Goal: Find specific page/section: Find specific page/section

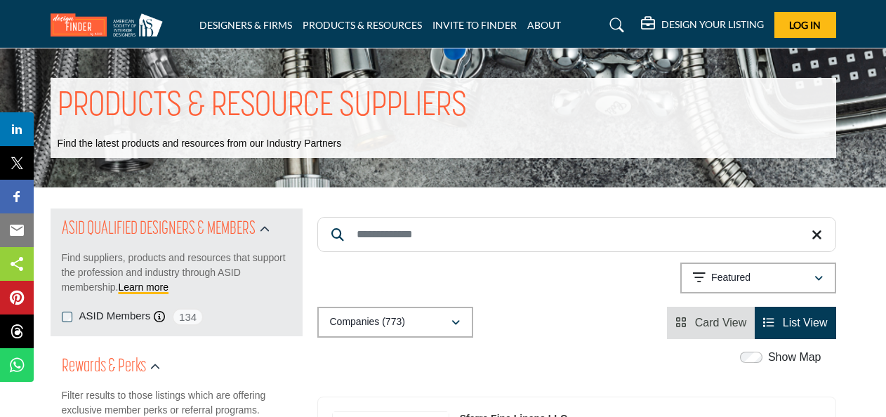
click at [610, 25] on icon at bounding box center [617, 25] width 14 height 14
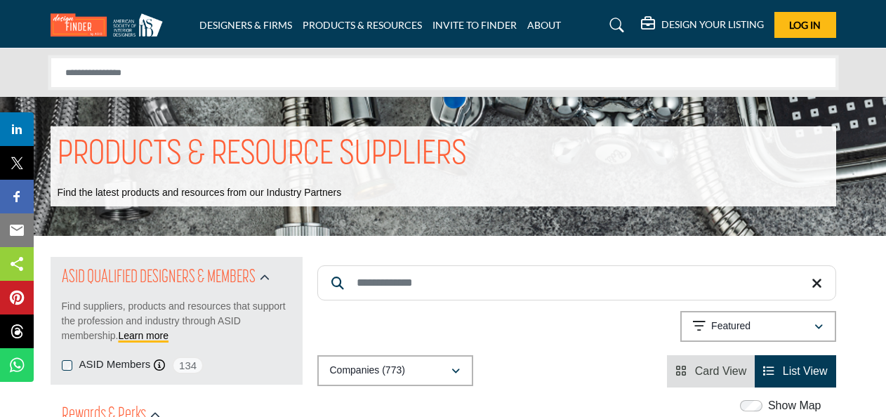
click at [195, 70] on input "Search Solutions" at bounding box center [444, 73] width 786 height 31
click at [226, 22] on link "DESIGNERS & FIRMS" at bounding box center [245, 25] width 93 height 12
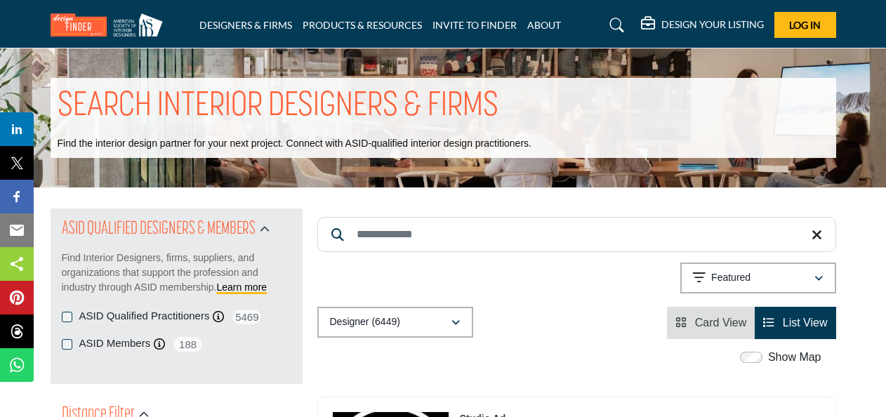
click at [602, 18] on link at bounding box center [614, 25] width 37 height 22
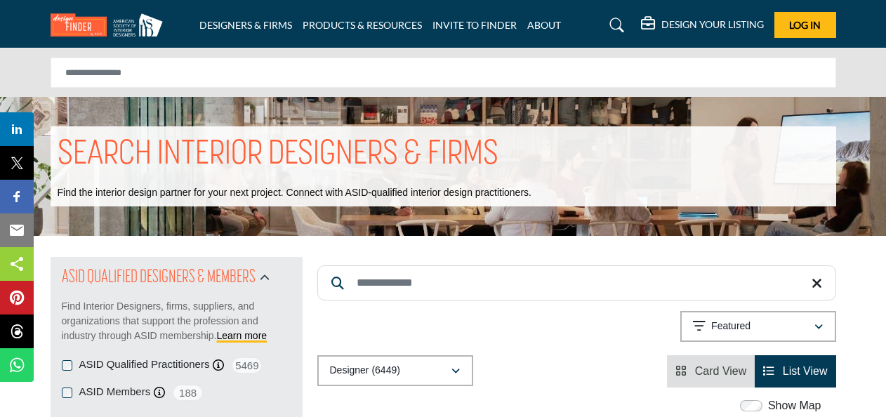
click at [377, 284] on input "Search Keyword" at bounding box center [576, 282] width 519 height 35
type input "**********"
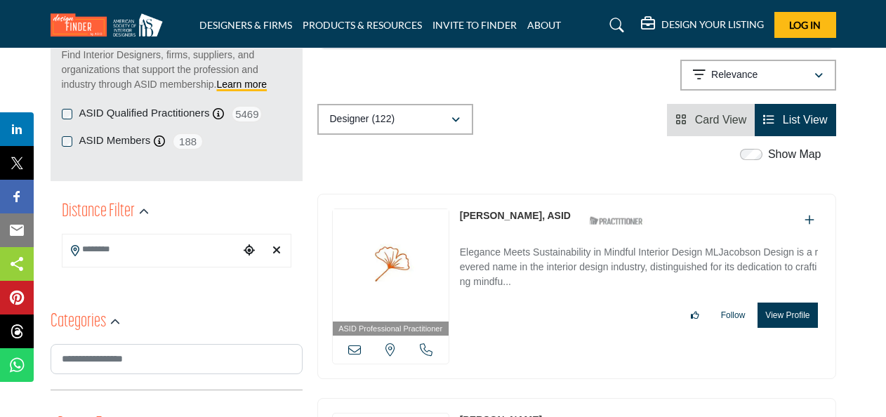
scroll to position [281, 0]
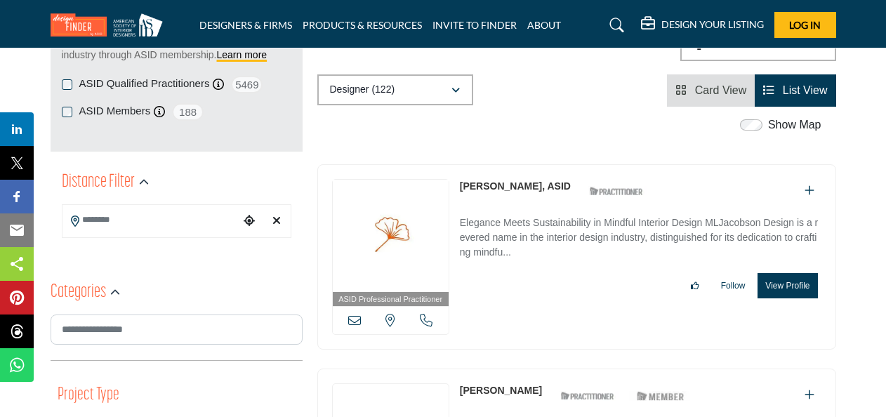
click at [549, 225] on p "Elegance Meets Sustainability in Mindful Interior Design MLJacobson Design is a…" at bounding box center [641, 239] width 362 height 47
click at [780, 284] on button "View Profile" at bounding box center [788, 285] width 60 height 25
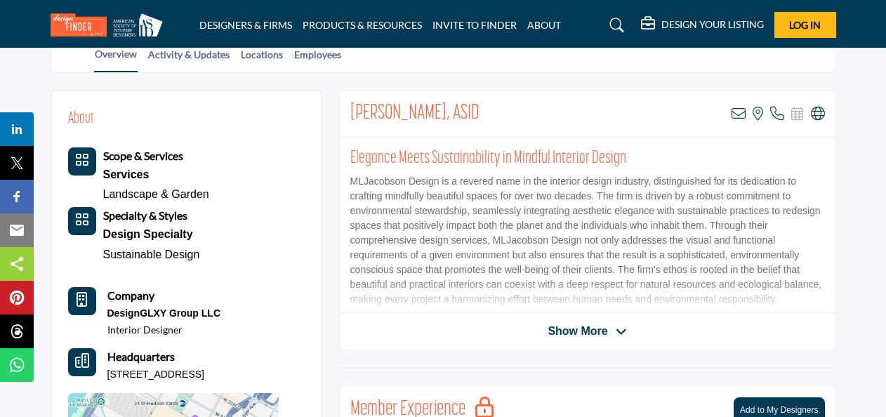
scroll to position [281, 0]
